Goal: Information Seeking & Learning: Learn about a topic

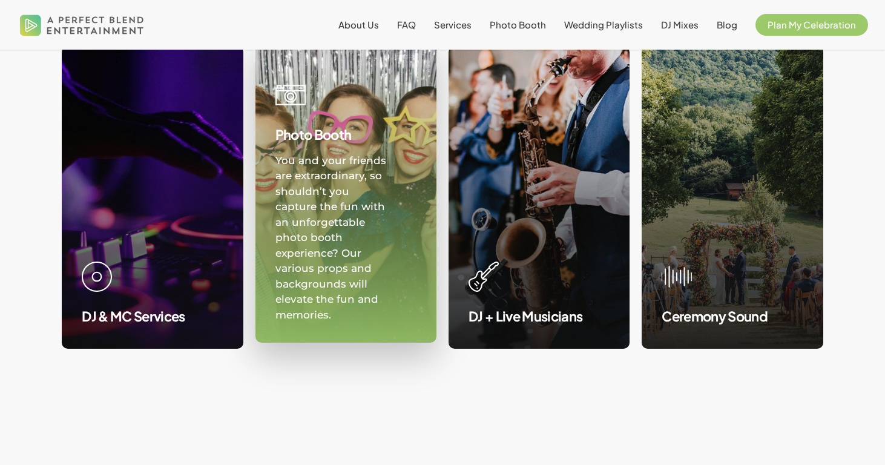
scroll to position [1216, 0]
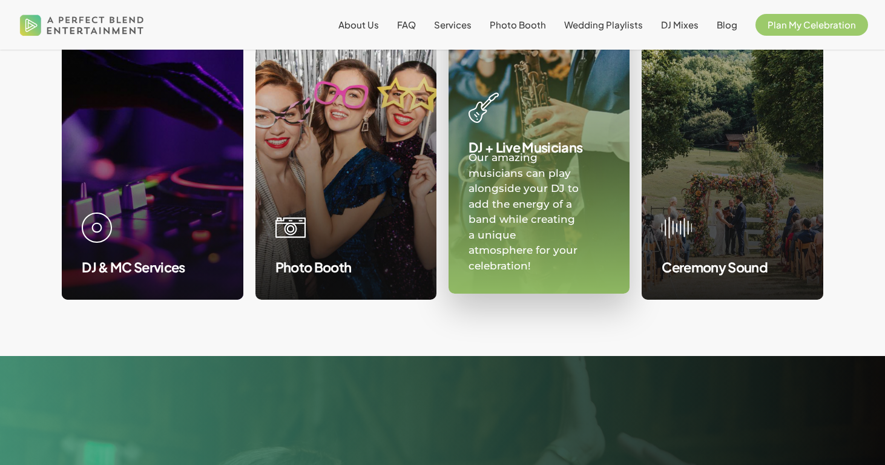
click at [515, 219] on link at bounding box center [539, 143] width 180 height 302
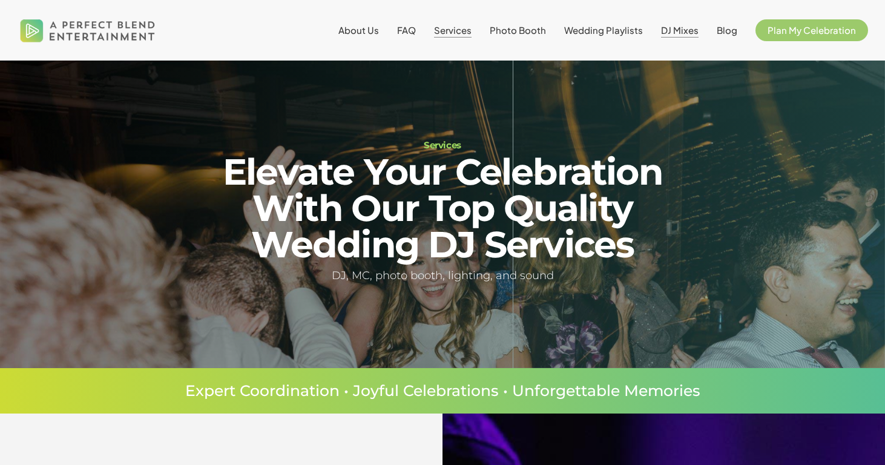
click at [682, 27] on span "DJ Mixes" at bounding box center [680, 30] width 38 height 12
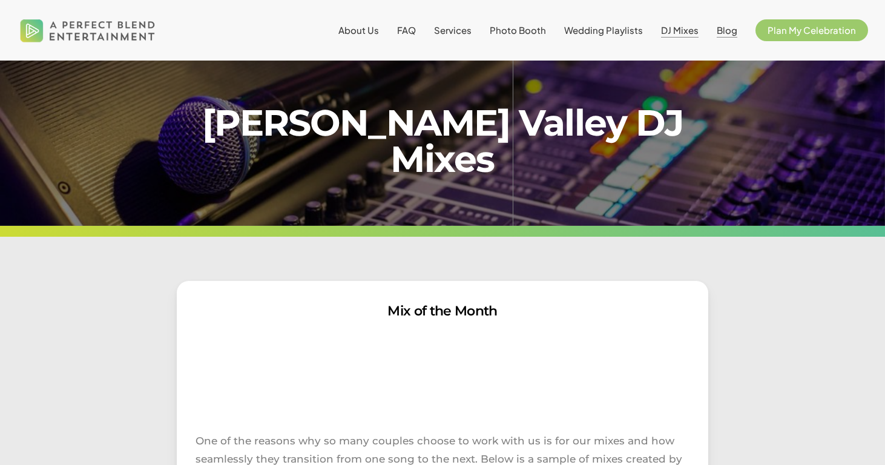
click at [727, 30] on span "Blog" at bounding box center [727, 30] width 21 height 12
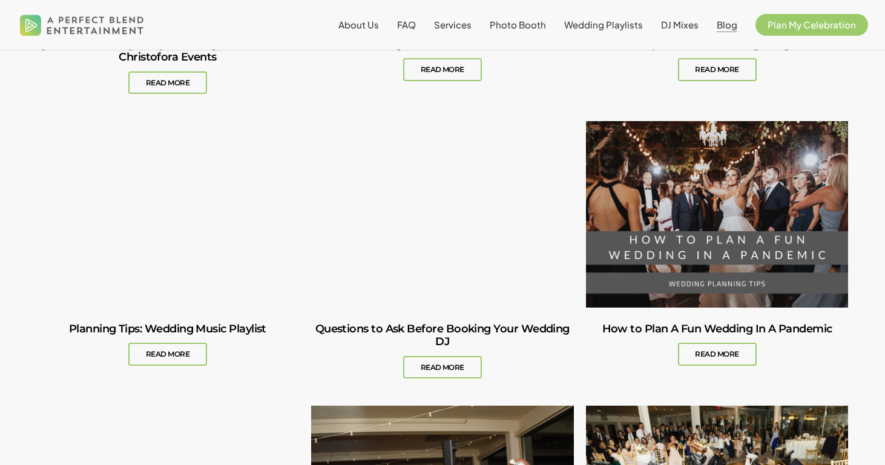
scroll to position [891, 0]
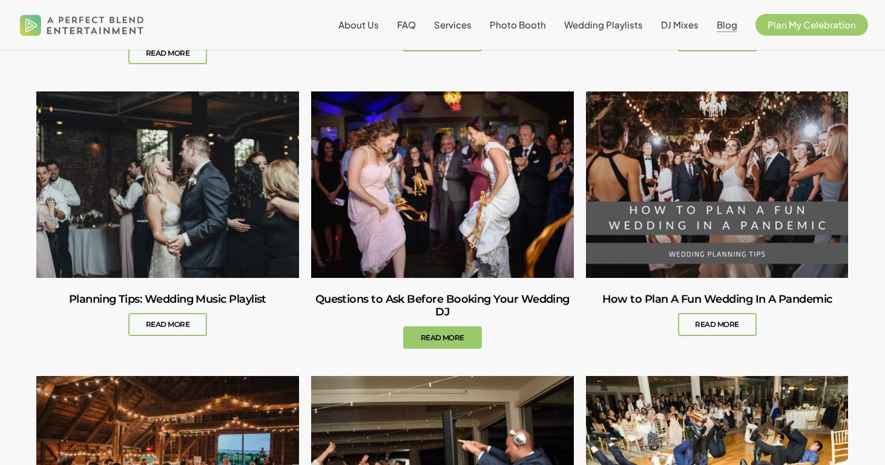
click at [434, 337] on link "Questions to Ask Before Booking Your Wedding DJ" at bounding box center [442, 321] width 263 height 87
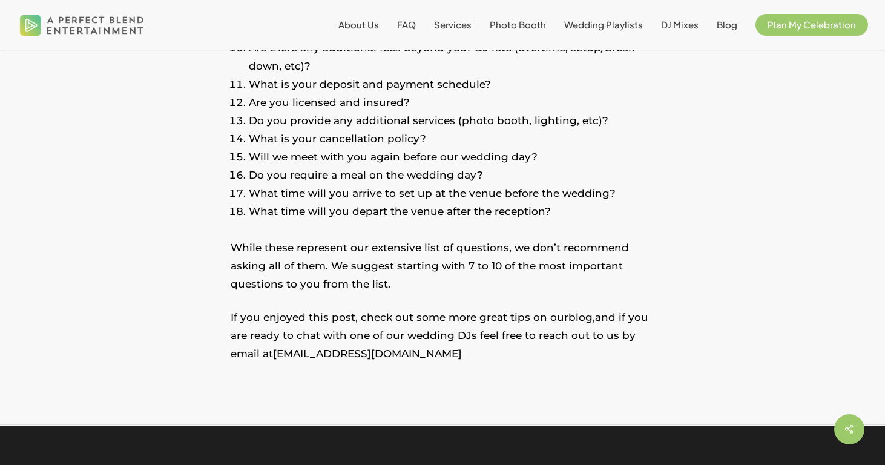
scroll to position [1400, 0]
